Goal: Navigation & Orientation: Find specific page/section

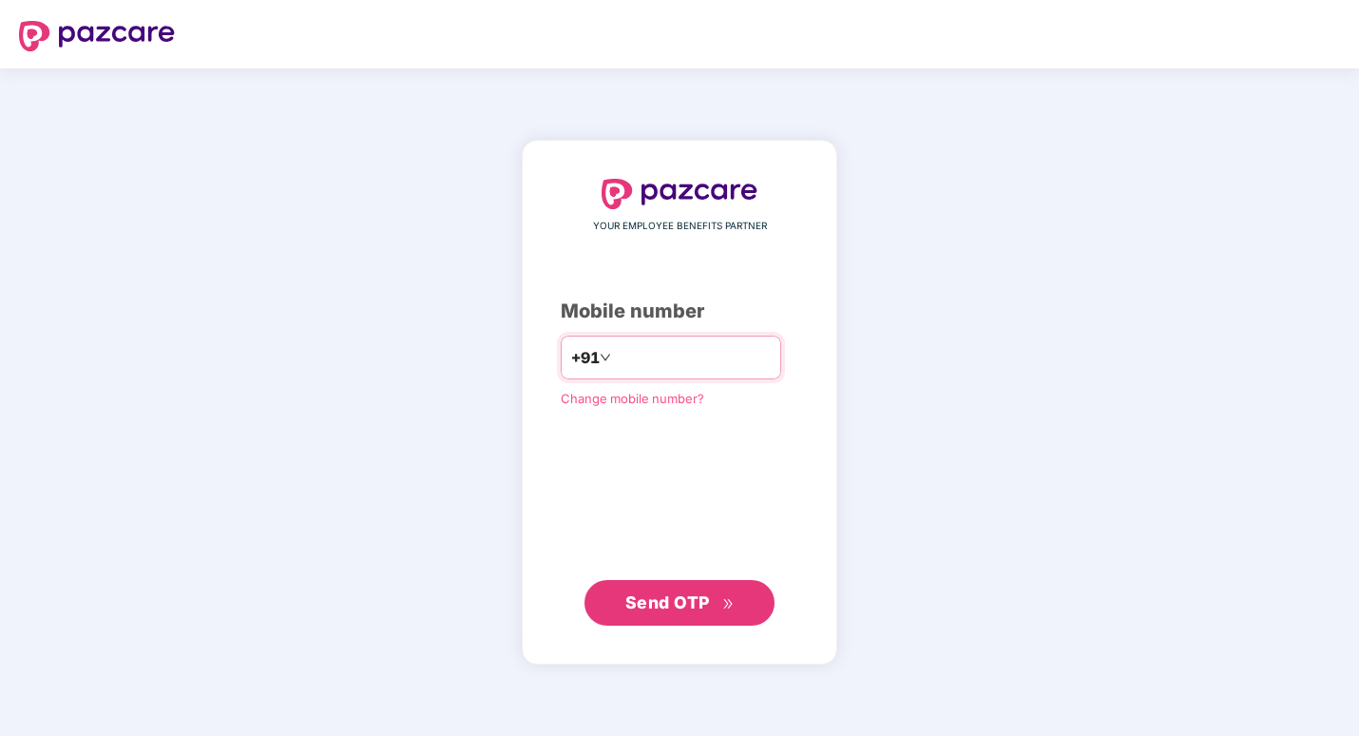
click at [632, 357] on input "number" at bounding box center [693, 357] width 156 height 30
click at [618, 373] on input "number" at bounding box center [693, 357] width 156 height 30
type input "**********"
click at [686, 613] on span "Send OTP" at bounding box center [679, 602] width 109 height 27
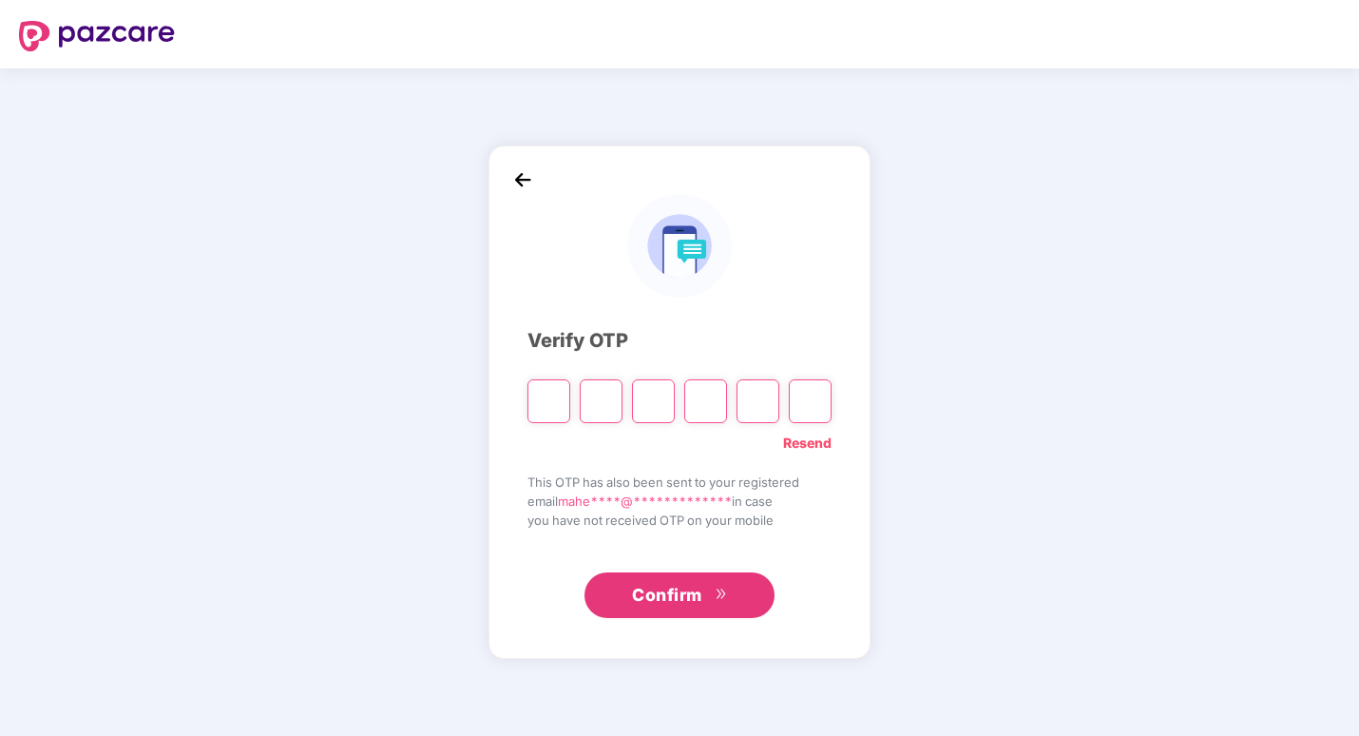
type input "*"
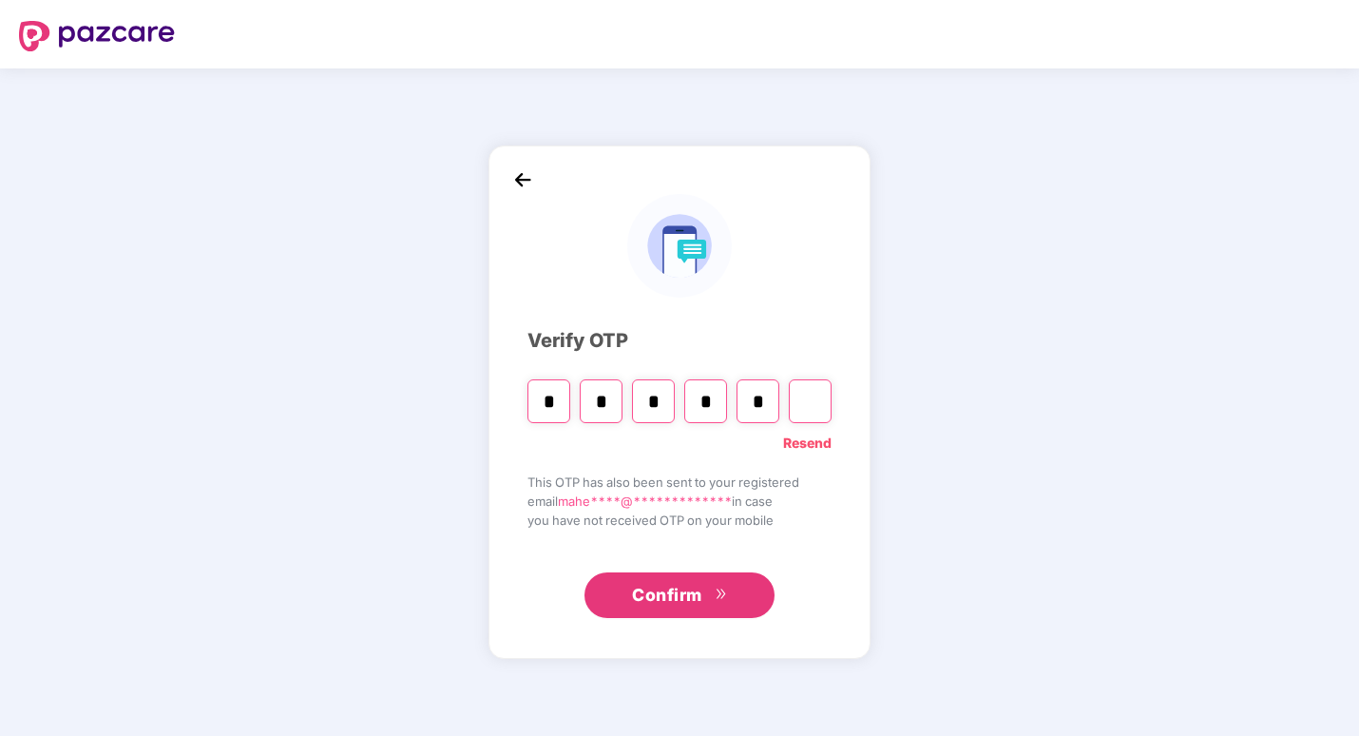
type input "*"
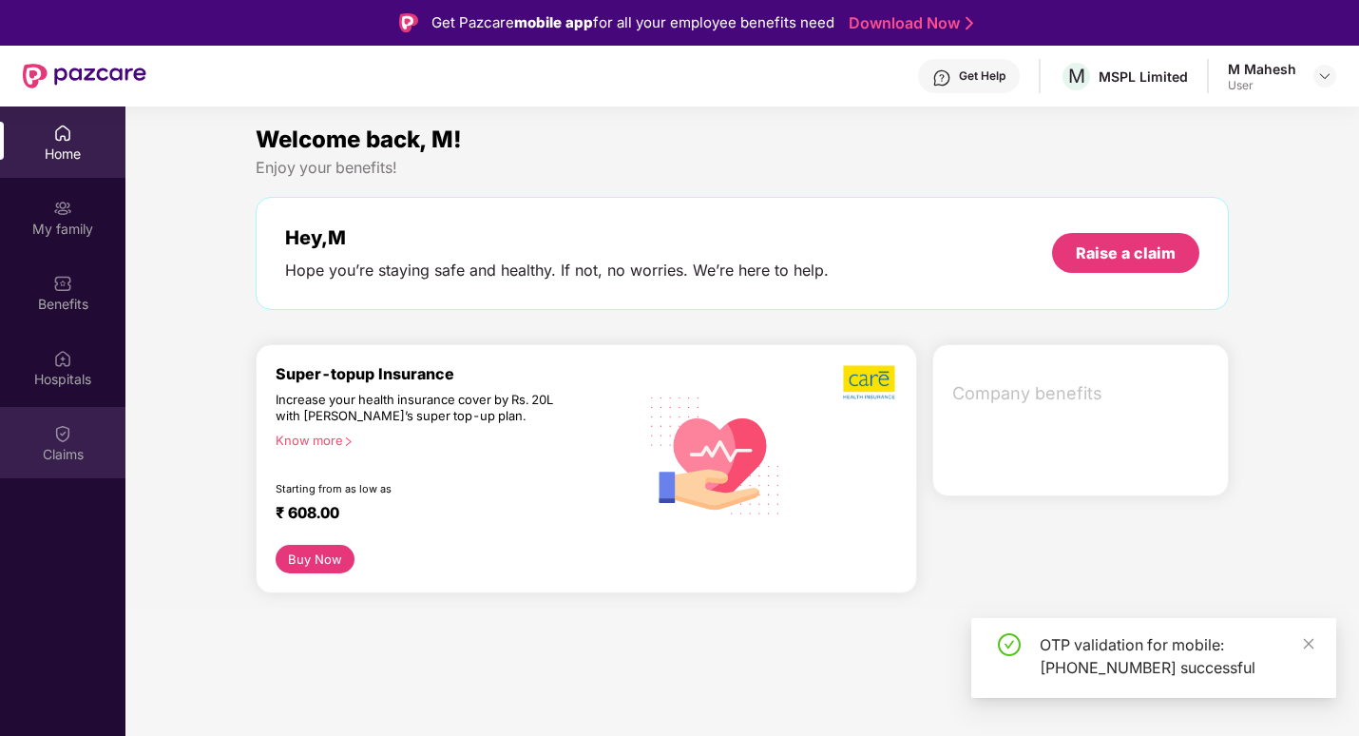
click at [56, 430] on img at bounding box center [62, 433] width 19 height 19
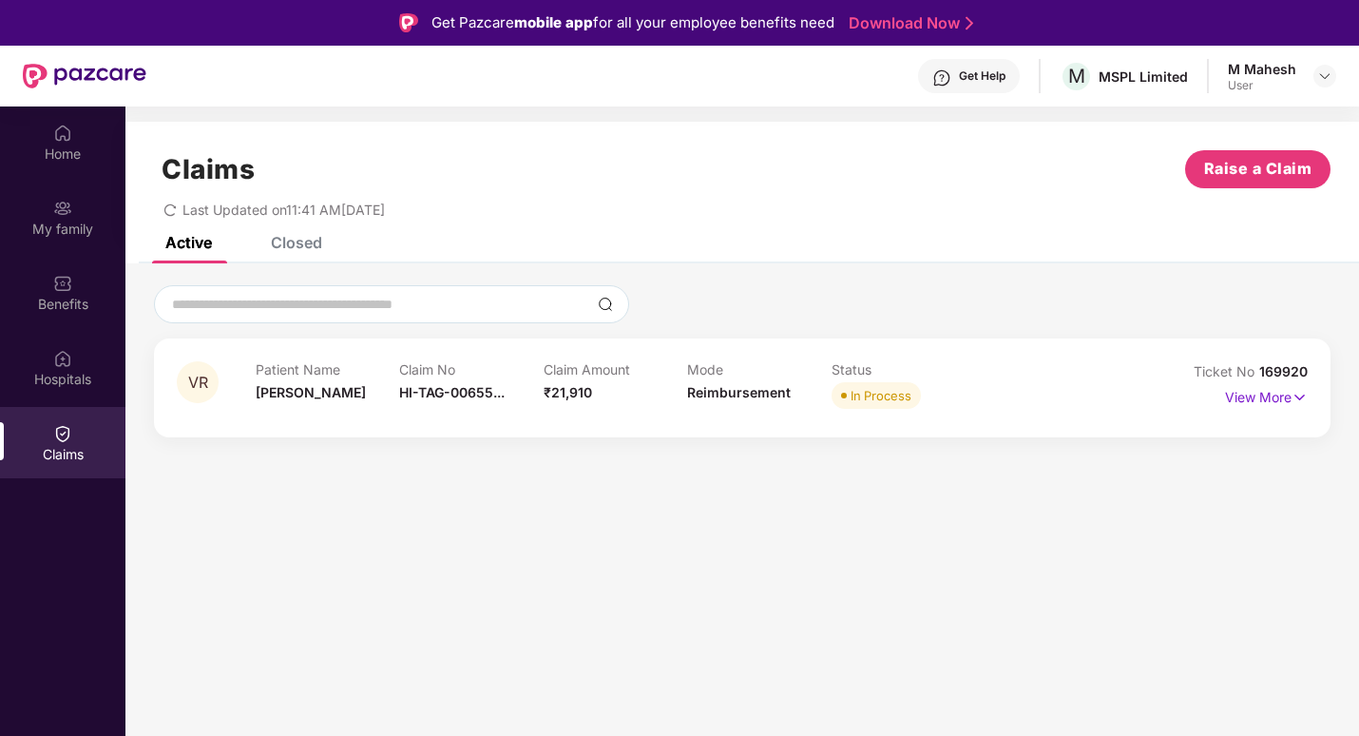
click at [813, 393] on div "Mode Reimbursement" at bounding box center [759, 387] width 144 height 52
click at [1253, 398] on p "View More" at bounding box center [1266, 395] width 83 height 26
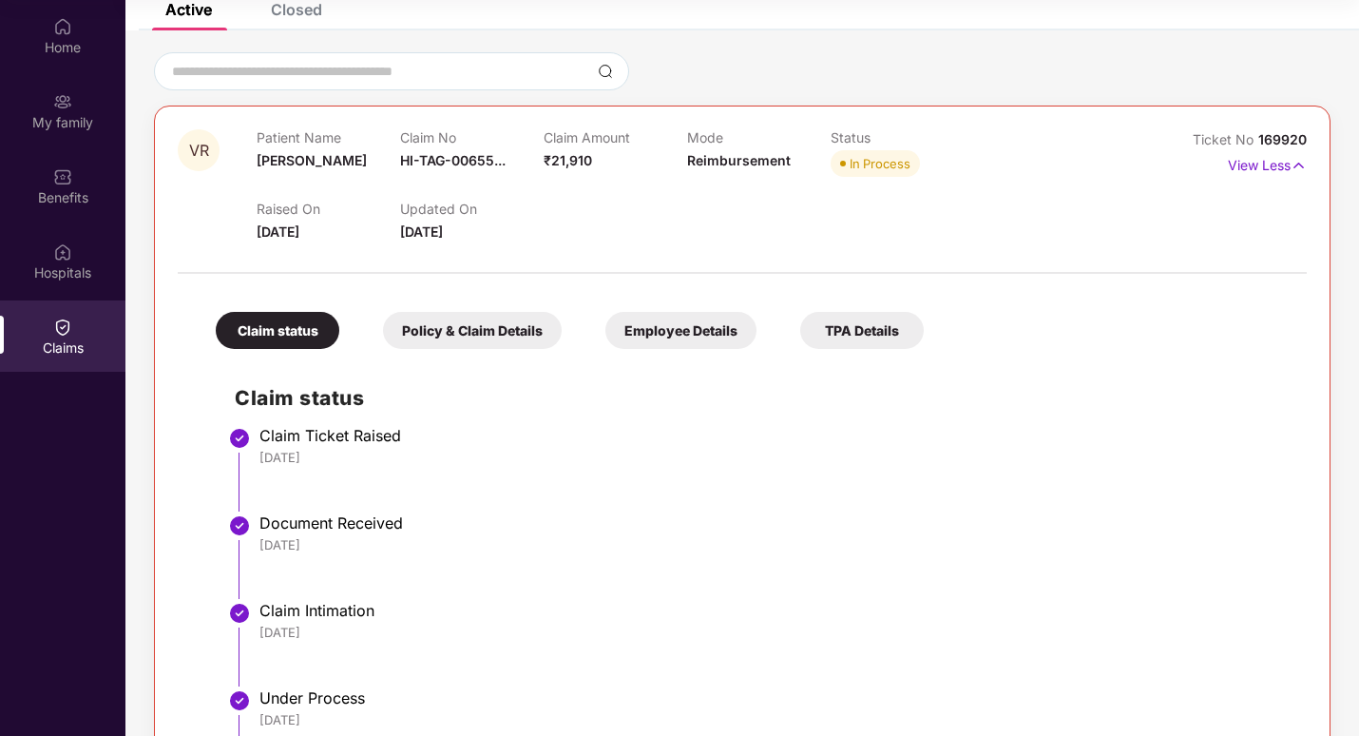
scroll to position [31, 0]
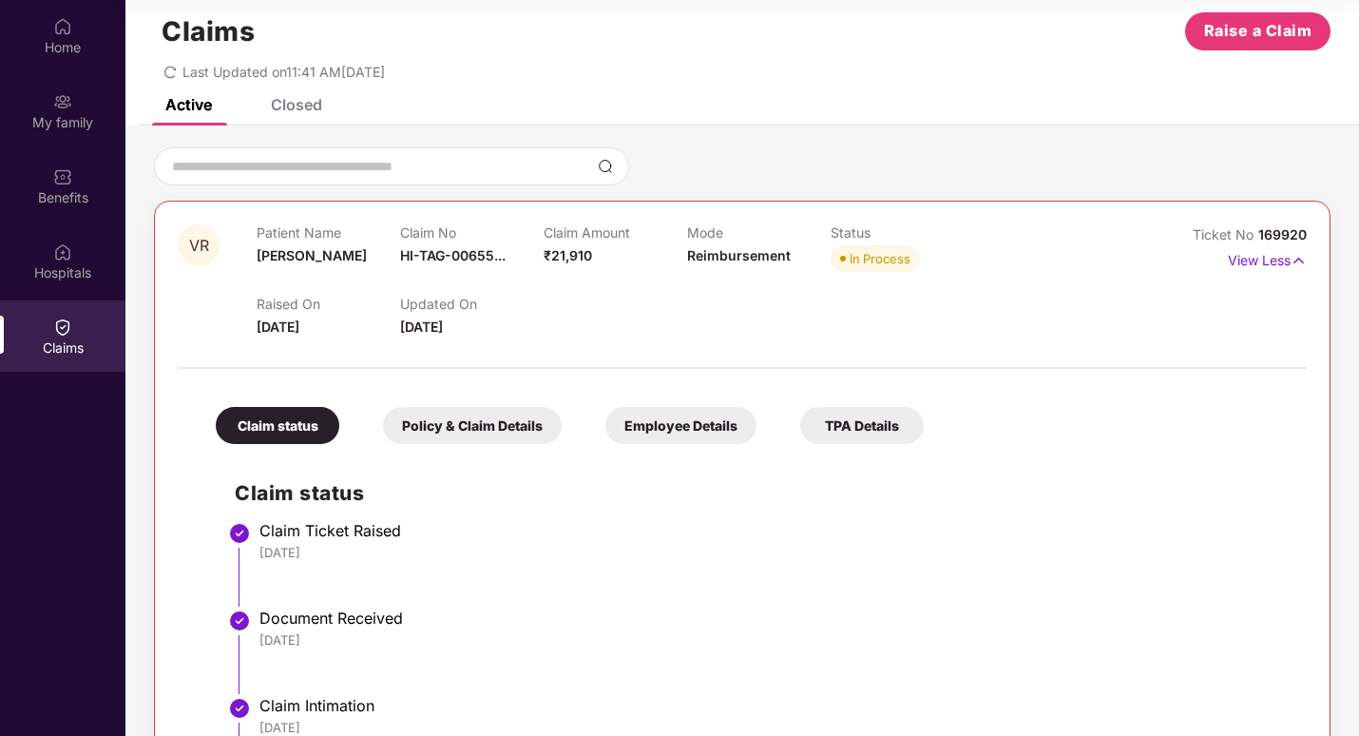
click at [48, 624] on div "Home My family Benefits Hospitals Claims" at bounding box center [62, 368] width 125 height 736
click at [0, 591] on html "Get Pazcare mobile app for all your employee benefits need Download Now Get Hel…" at bounding box center [679, 262] width 1359 height 736
click at [55, 123] on div "My family" at bounding box center [62, 122] width 125 height 19
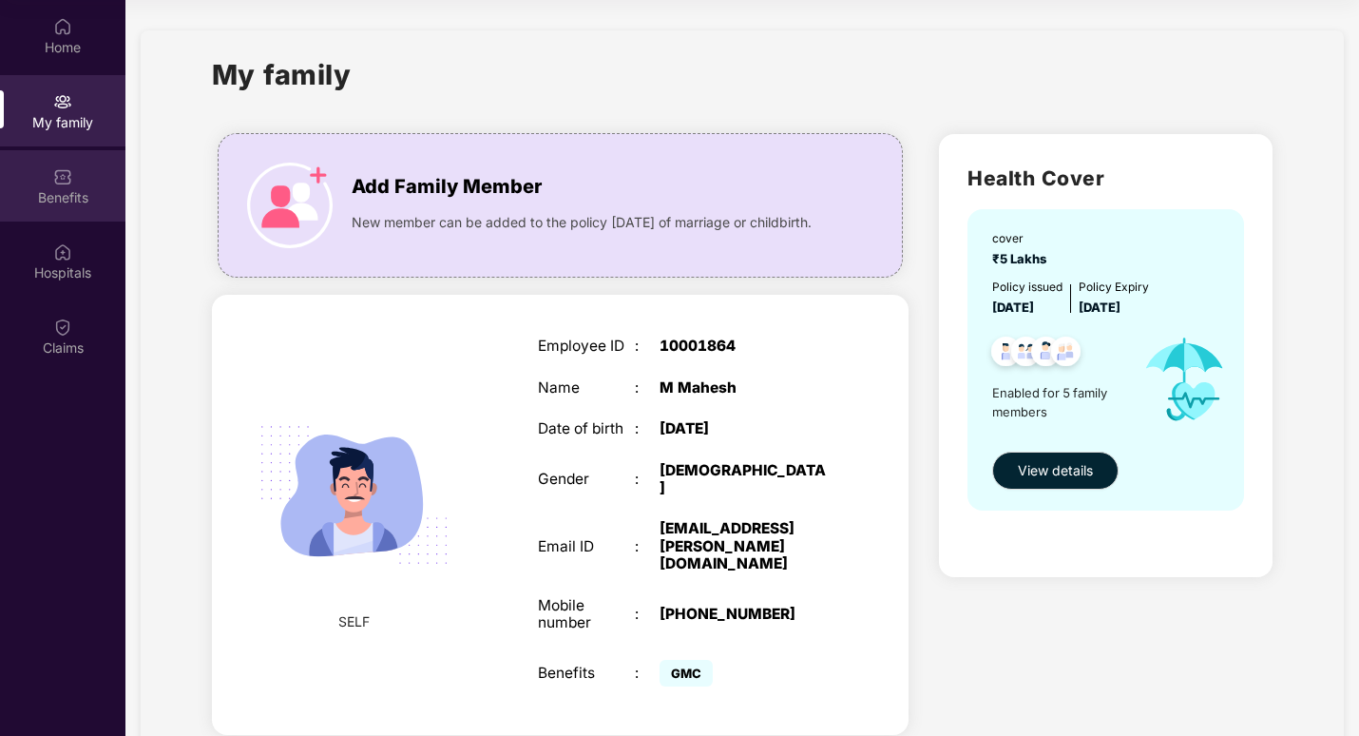
click at [77, 180] on div "Benefits" at bounding box center [62, 185] width 125 height 71
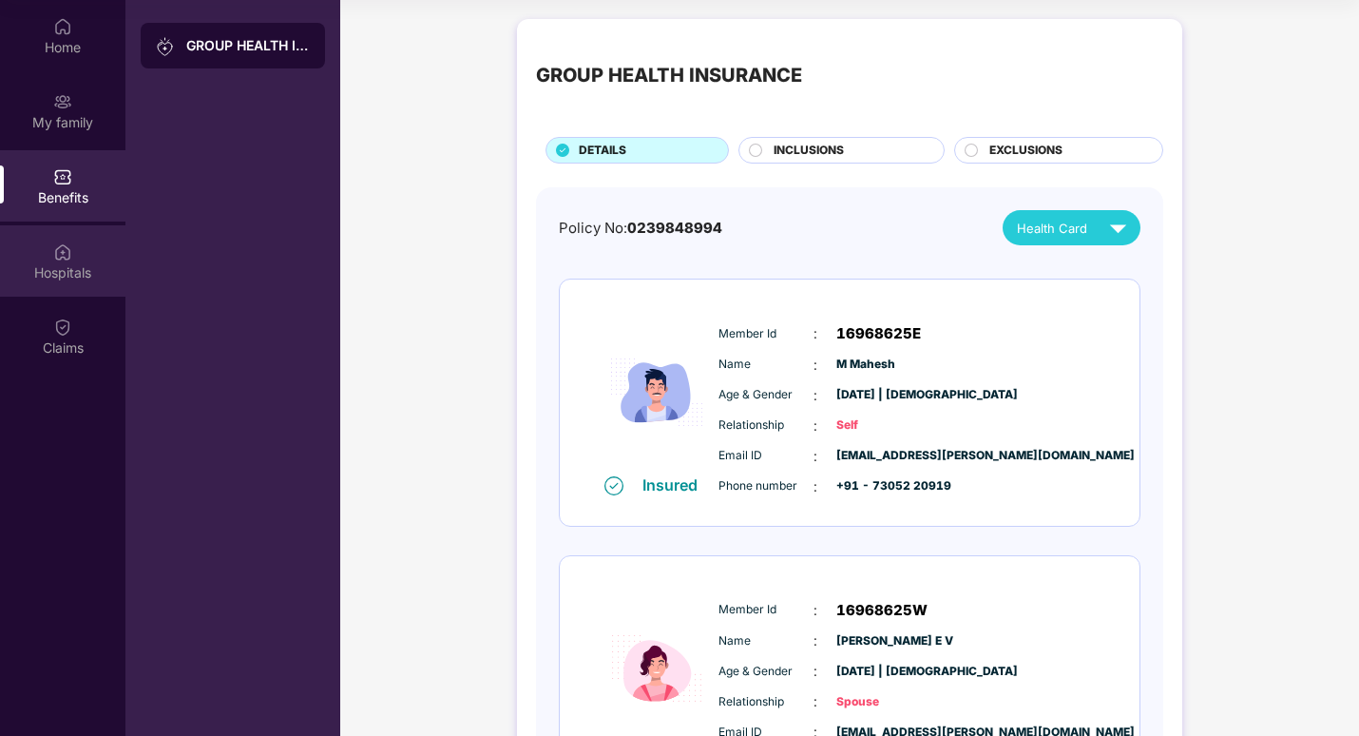
click at [66, 276] on div "Hospitals" at bounding box center [62, 272] width 125 height 19
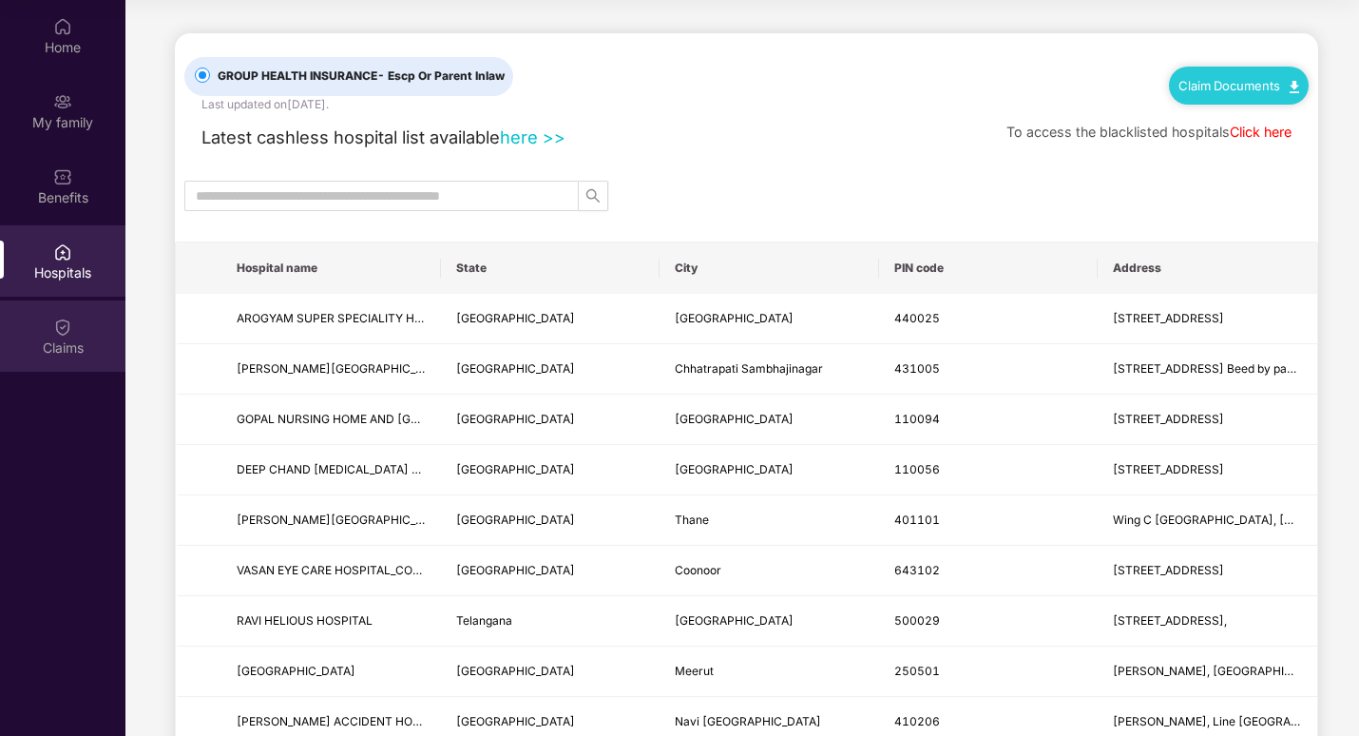
click at [57, 333] on img at bounding box center [62, 326] width 19 height 19
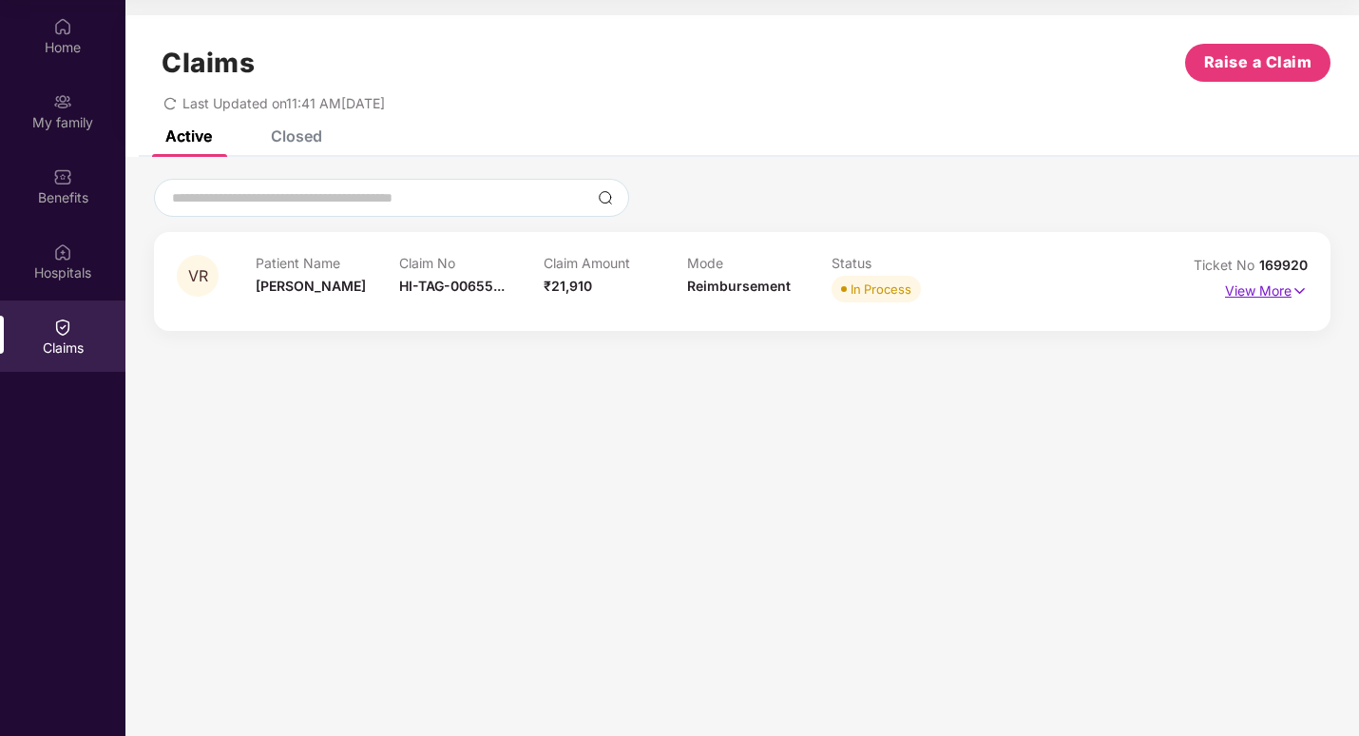
click at [1269, 282] on p "View More" at bounding box center [1266, 289] width 83 height 26
